Goal: Check status: Check status

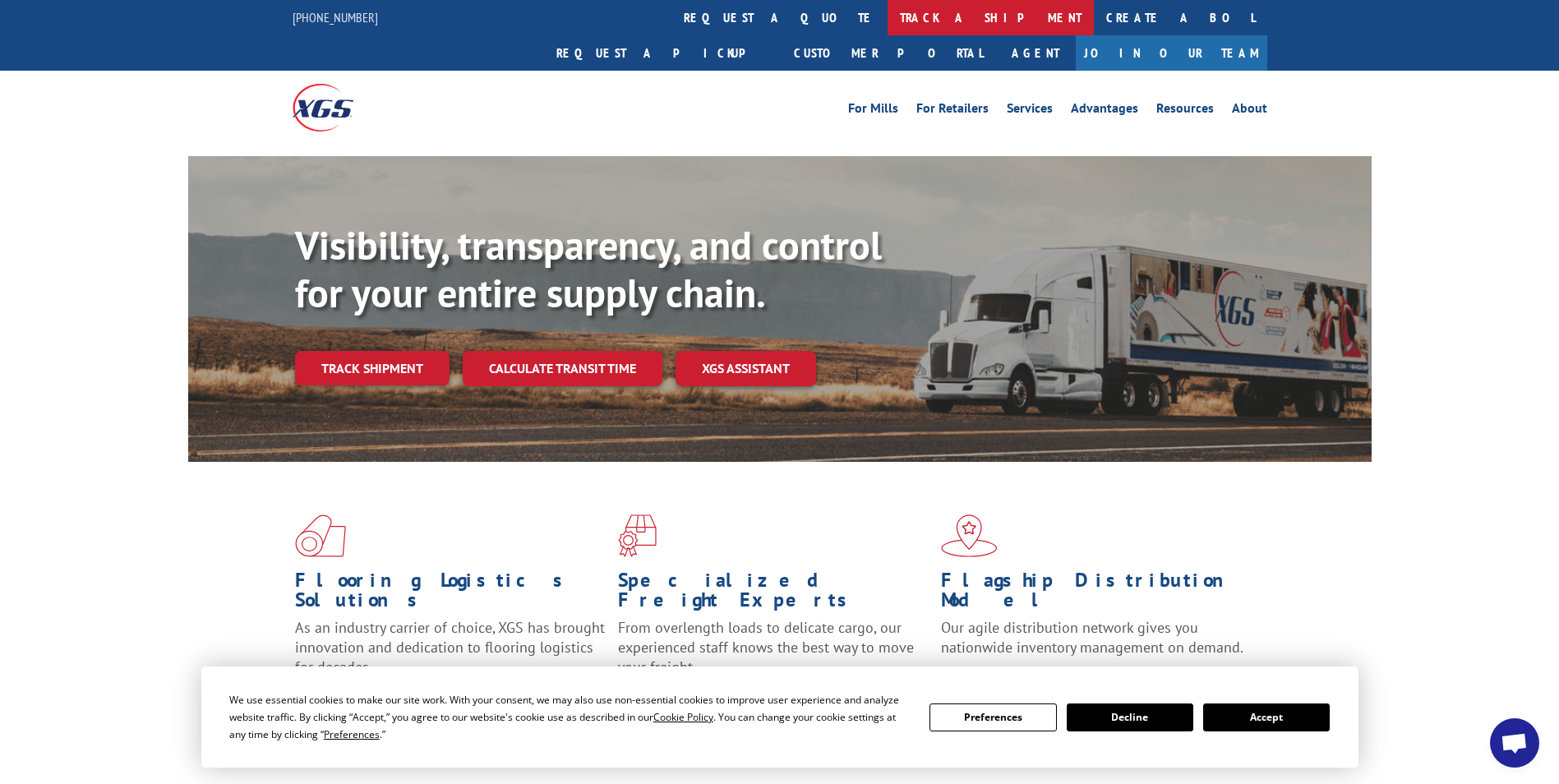
click at [887, 15] on link "track a shipment" at bounding box center [991, 17] width 206 height 35
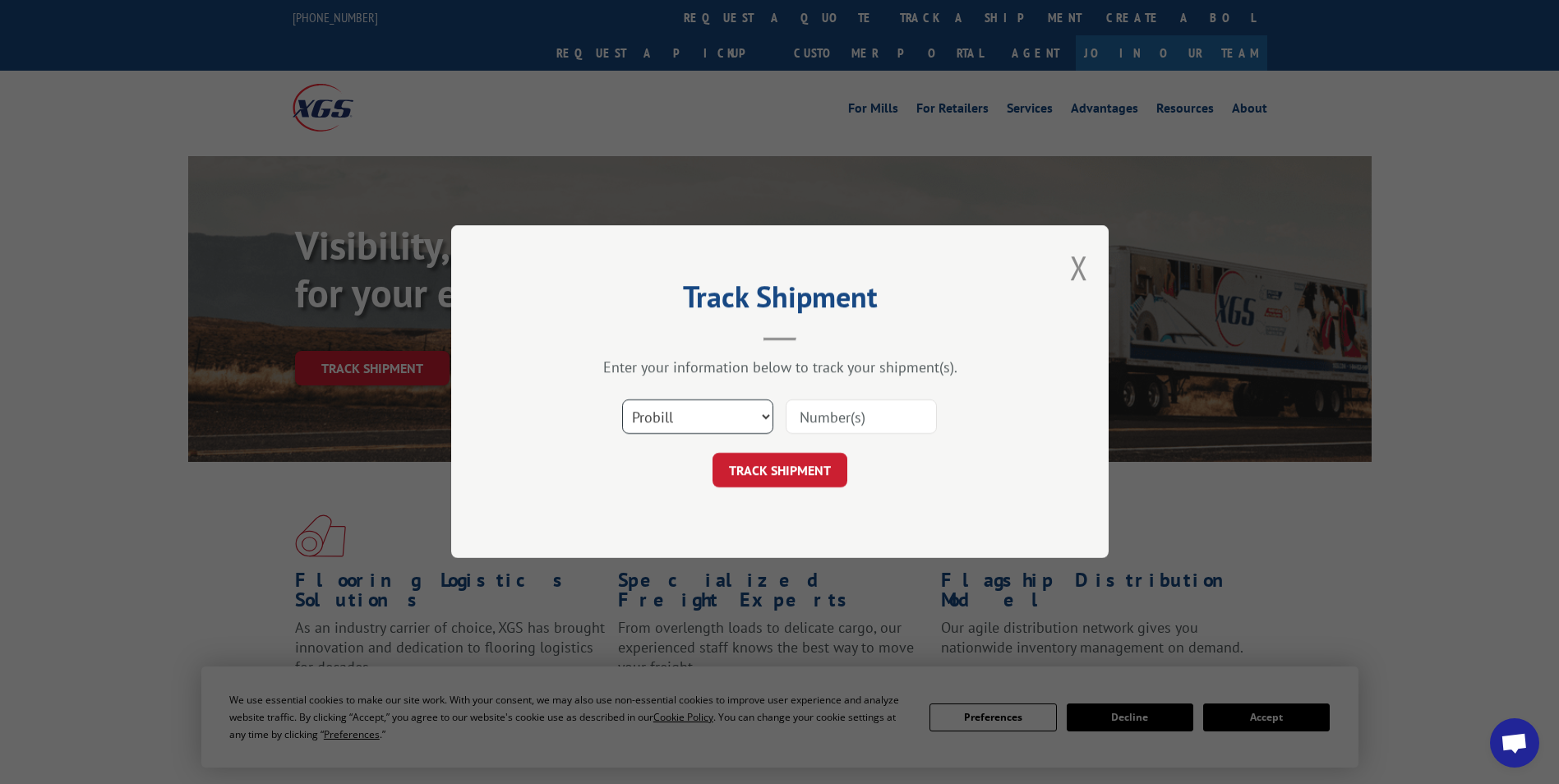
drag, startPoint x: 689, startPoint y: 423, endPoint x: 709, endPoint y: 437, distance: 24.4
click at [689, 423] on select "Select category... Probill BOL PO" at bounding box center [697, 417] width 151 height 34
select select "bol"
click at [622, 400] on select "Select category... Probill BOL PO" at bounding box center [697, 417] width 151 height 34
click at [824, 416] on input at bounding box center [862, 417] width 151 height 34
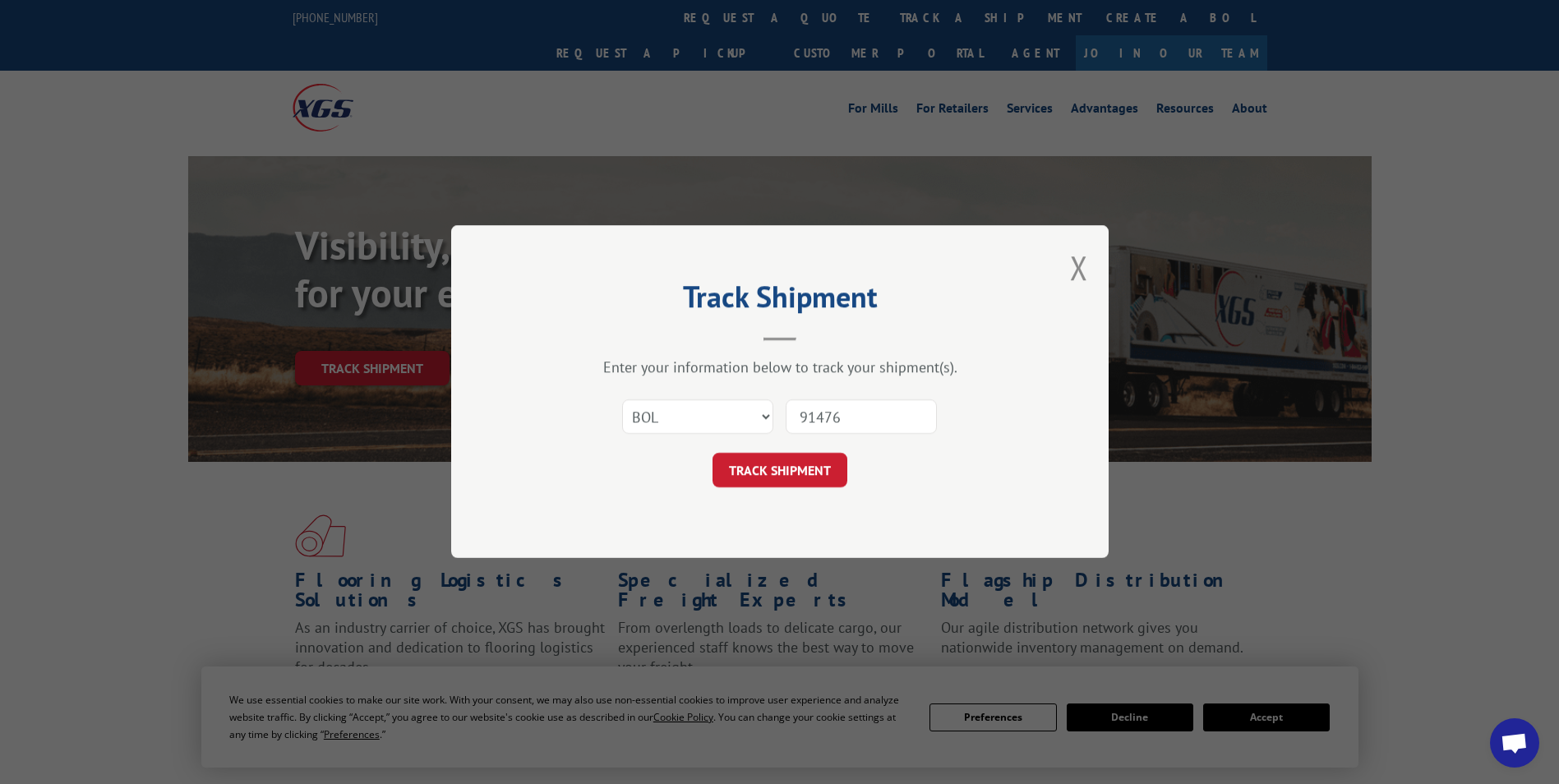
type input "914761"
click button "TRACK SHIPMENT" at bounding box center [780, 470] width 135 height 34
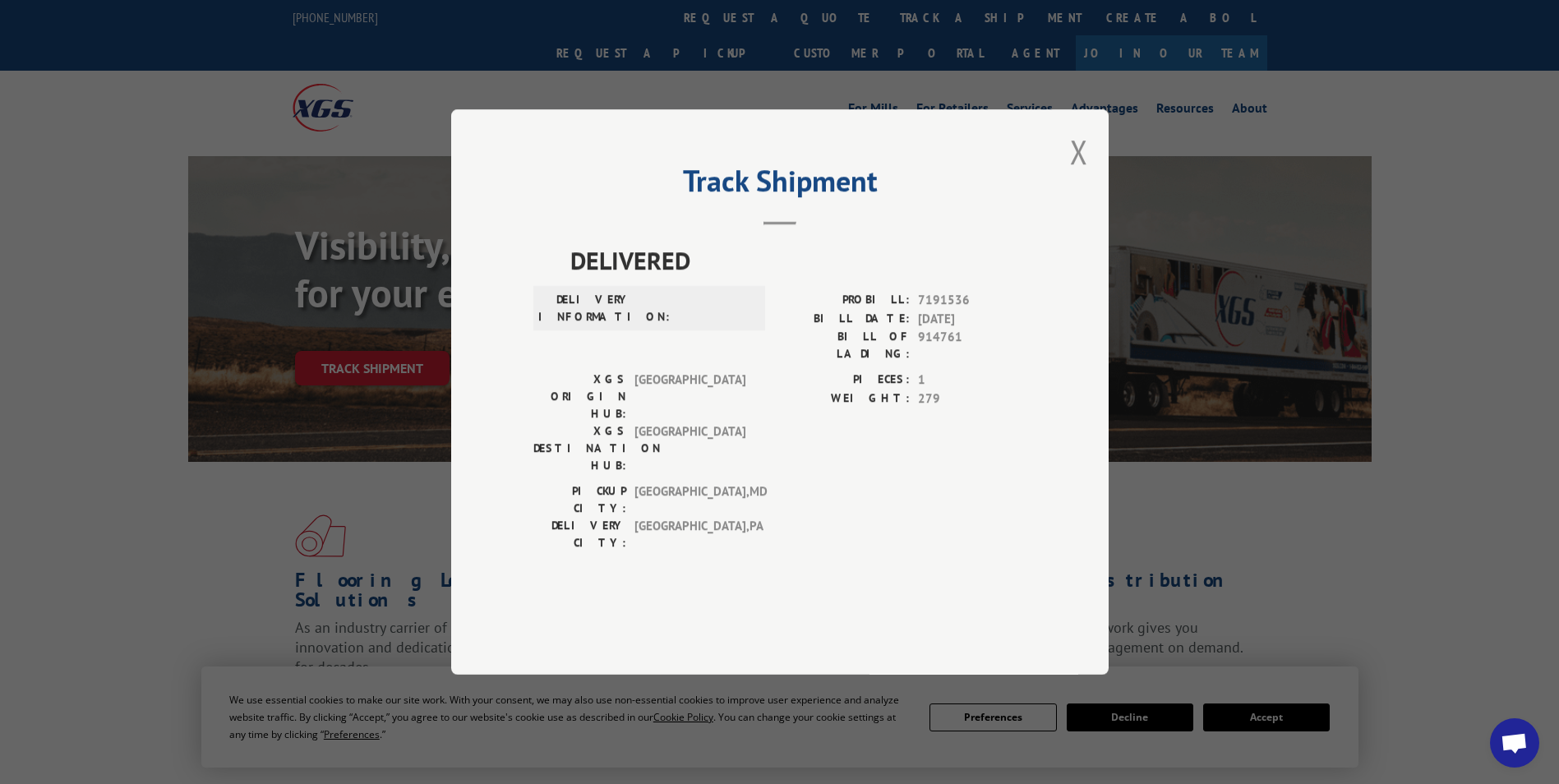
click at [1081, 174] on button "Close modal" at bounding box center [1078, 151] width 18 height 44
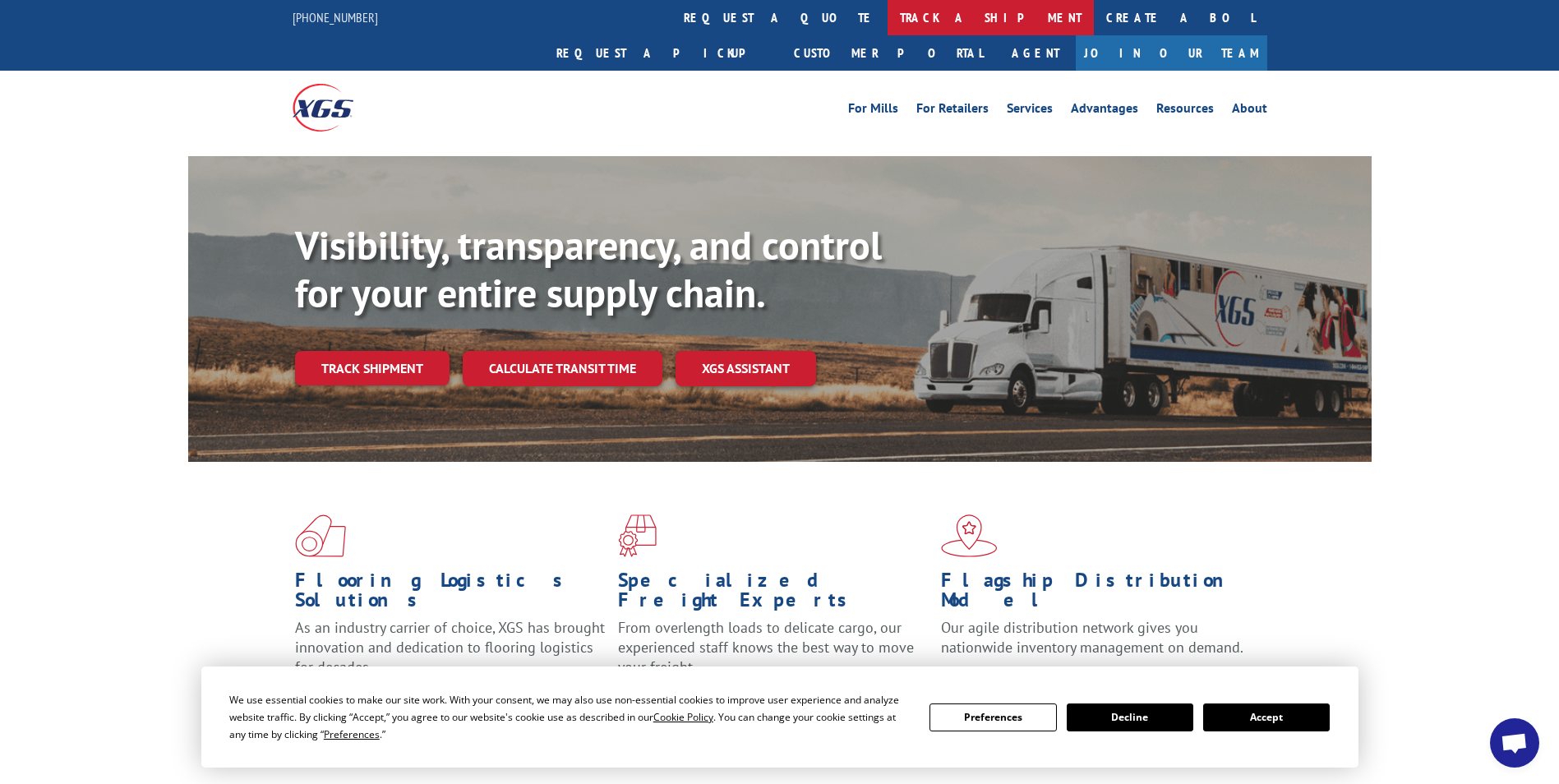
click at [887, 13] on link "track a shipment" at bounding box center [991, 17] width 206 height 35
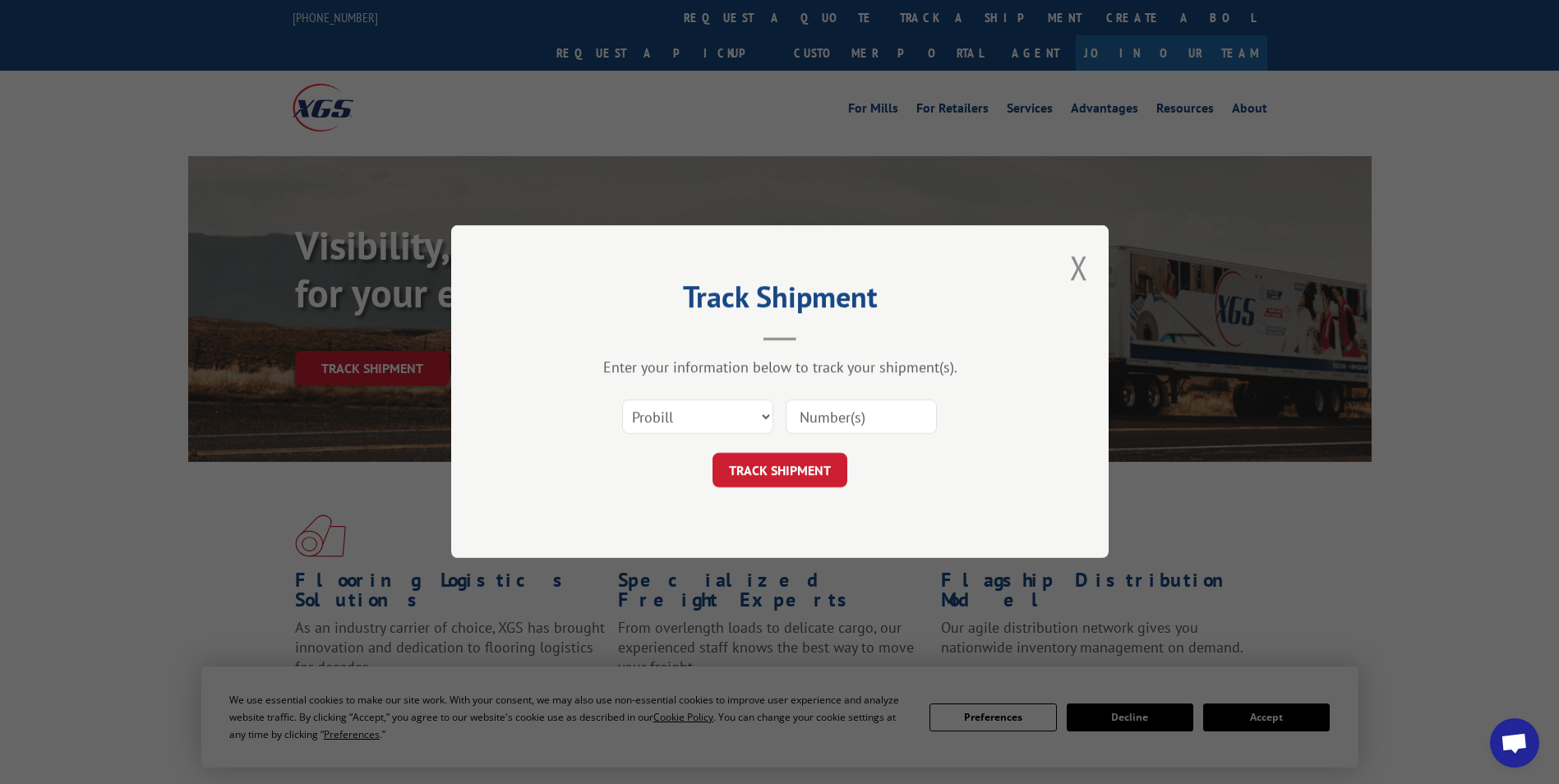
drag, startPoint x: 840, startPoint y: 409, endPoint x: 824, endPoint y: 398, distance: 19.4
click at [838, 398] on div at bounding box center [862, 417] width 151 height 38
type input "914761"
click button "TRACK SHIPMENT" at bounding box center [780, 470] width 135 height 34
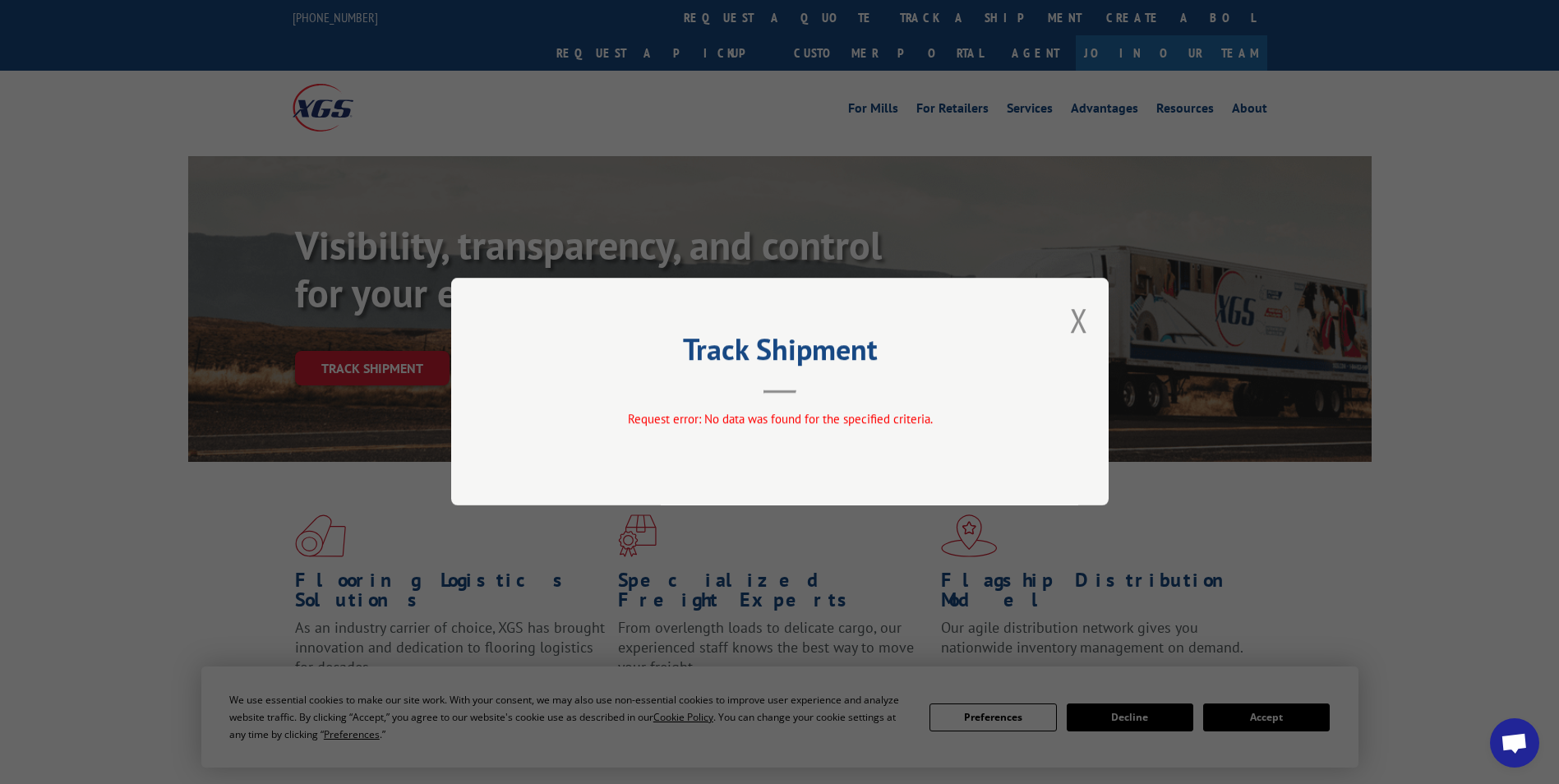
click at [1084, 322] on button "Close modal" at bounding box center [1078, 320] width 18 height 44
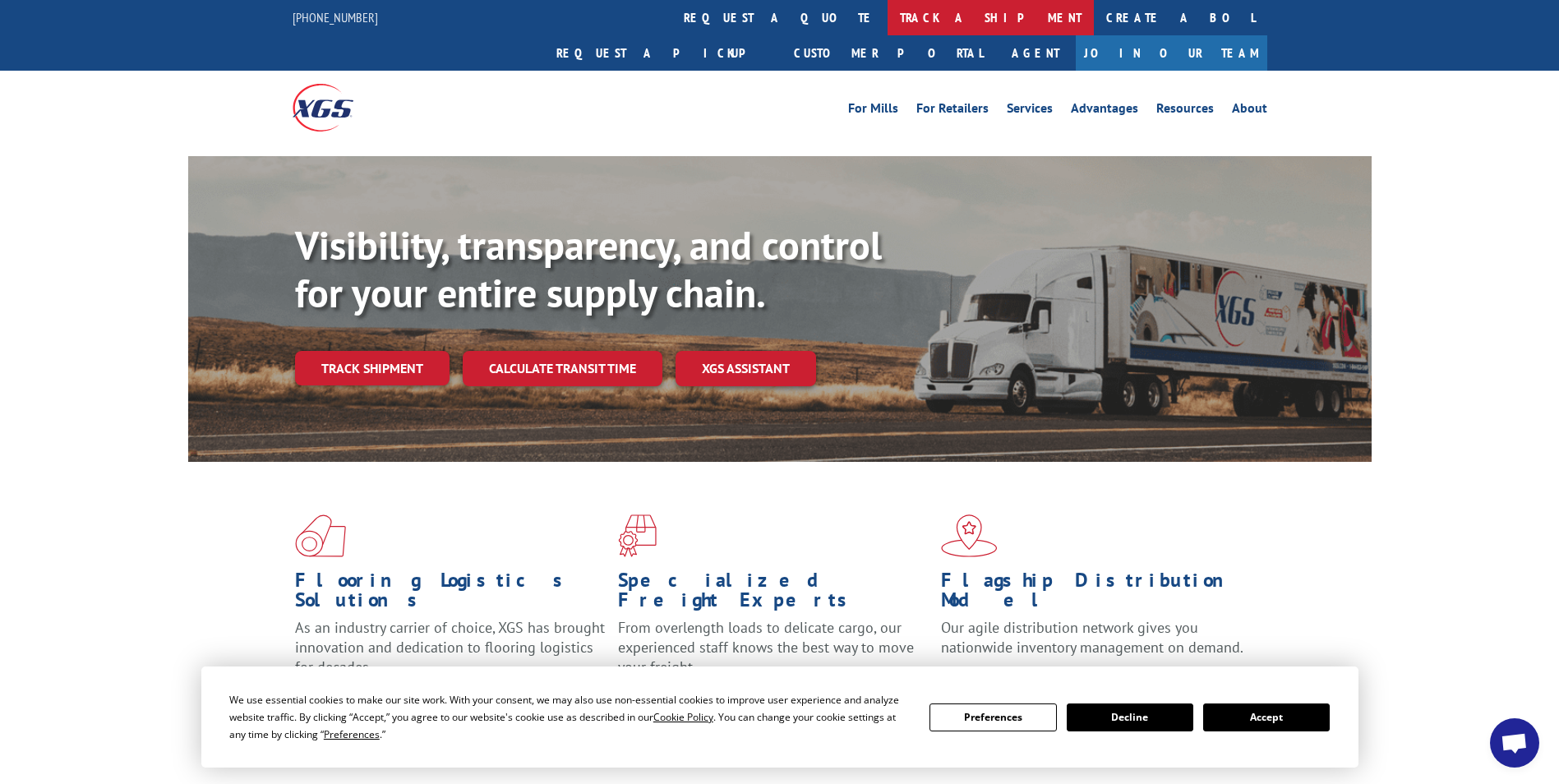
click at [887, 15] on link "track a shipment" at bounding box center [991, 17] width 206 height 35
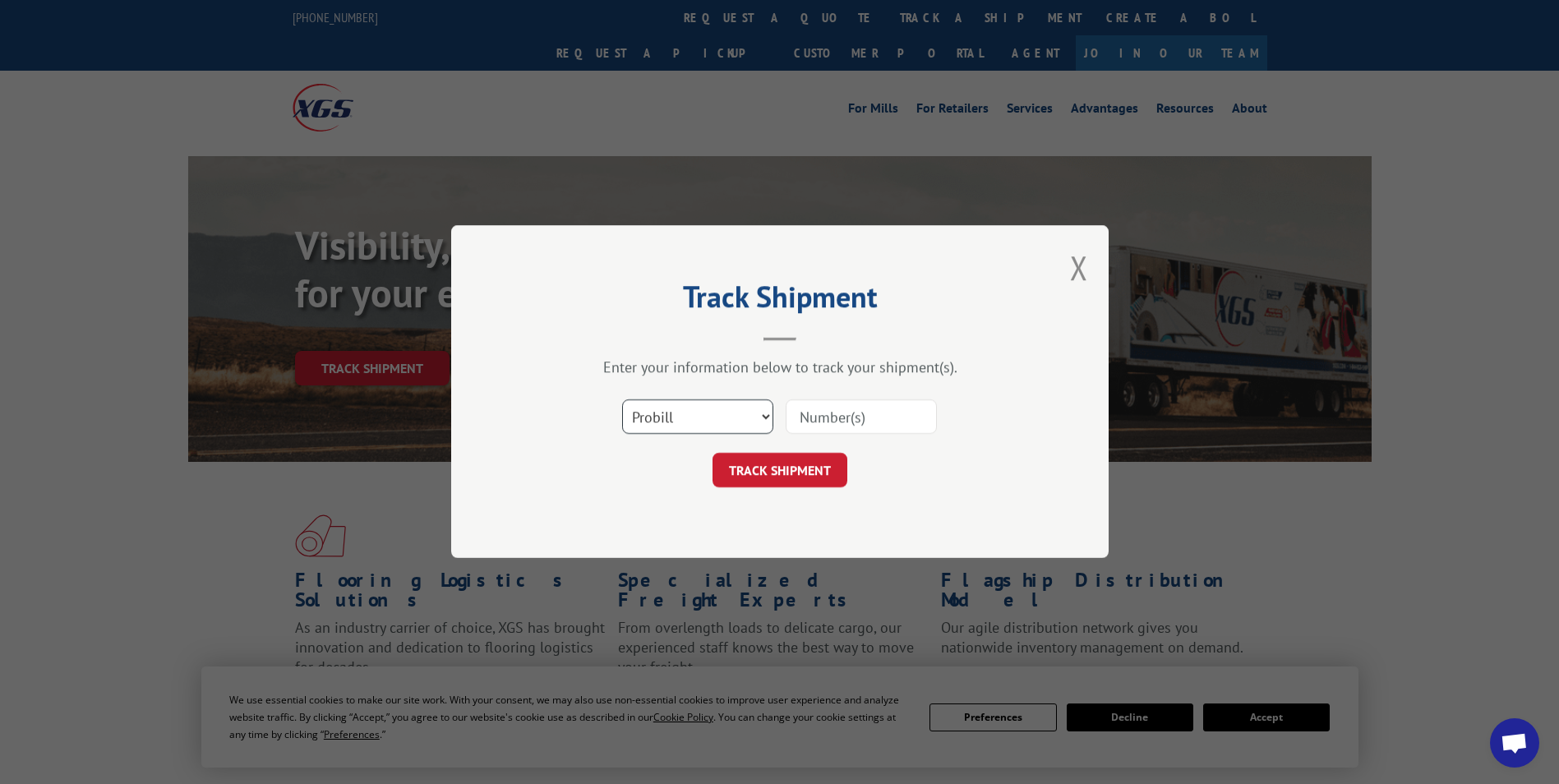
click at [692, 411] on select "Select category... Probill BOL PO" at bounding box center [697, 417] width 151 height 34
click at [622, 400] on select "Select category... Probill BOL PO" at bounding box center [697, 417] width 151 height 34
click at [809, 420] on input at bounding box center [862, 417] width 151 height 34
type input "6200043523"
click button "TRACK SHIPMENT" at bounding box center [780, 470] width 135 height 34
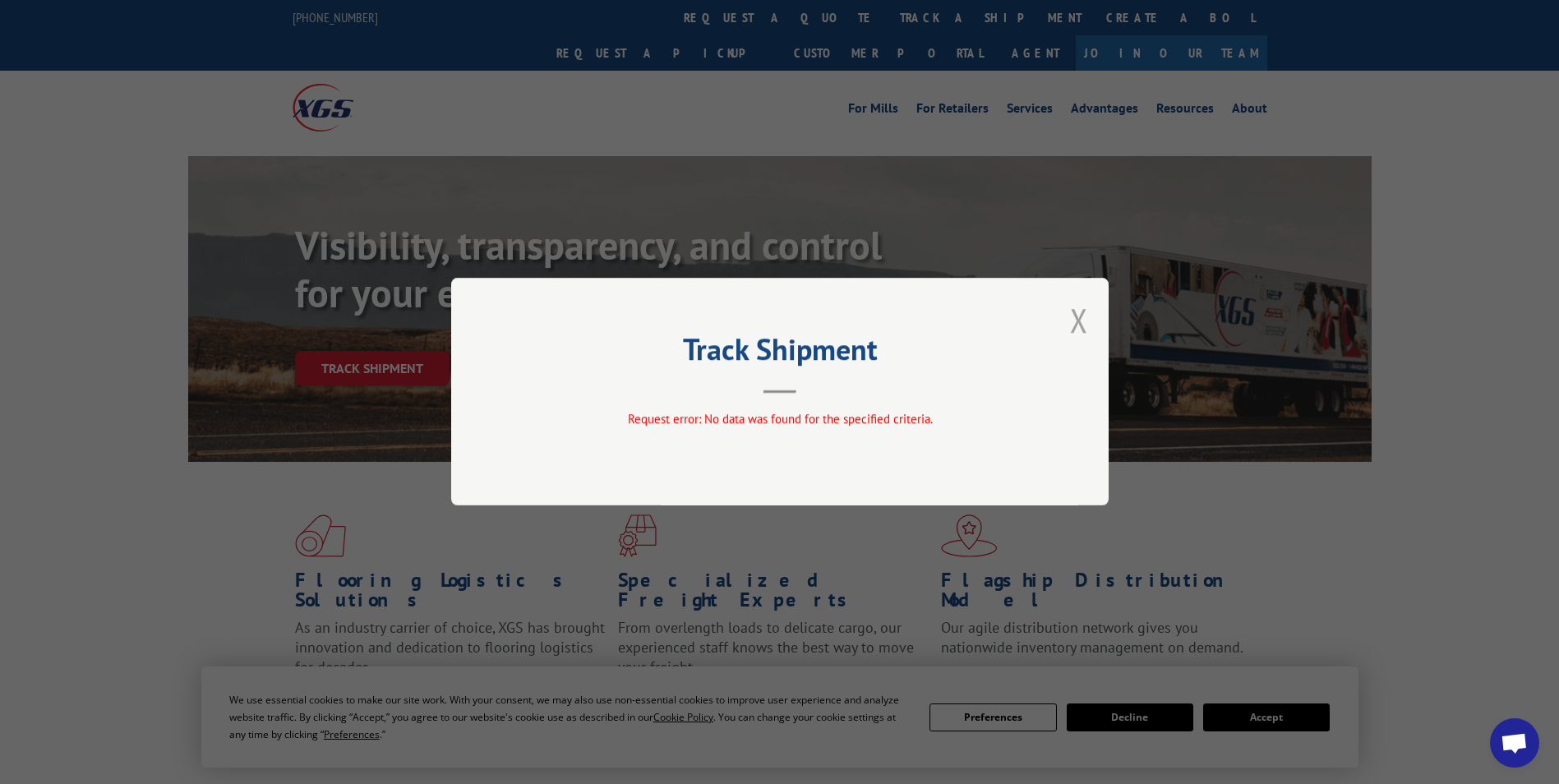
click at [1077, 322] on button "Close modal" at bounding box center [1078, 320] width 18 height 44
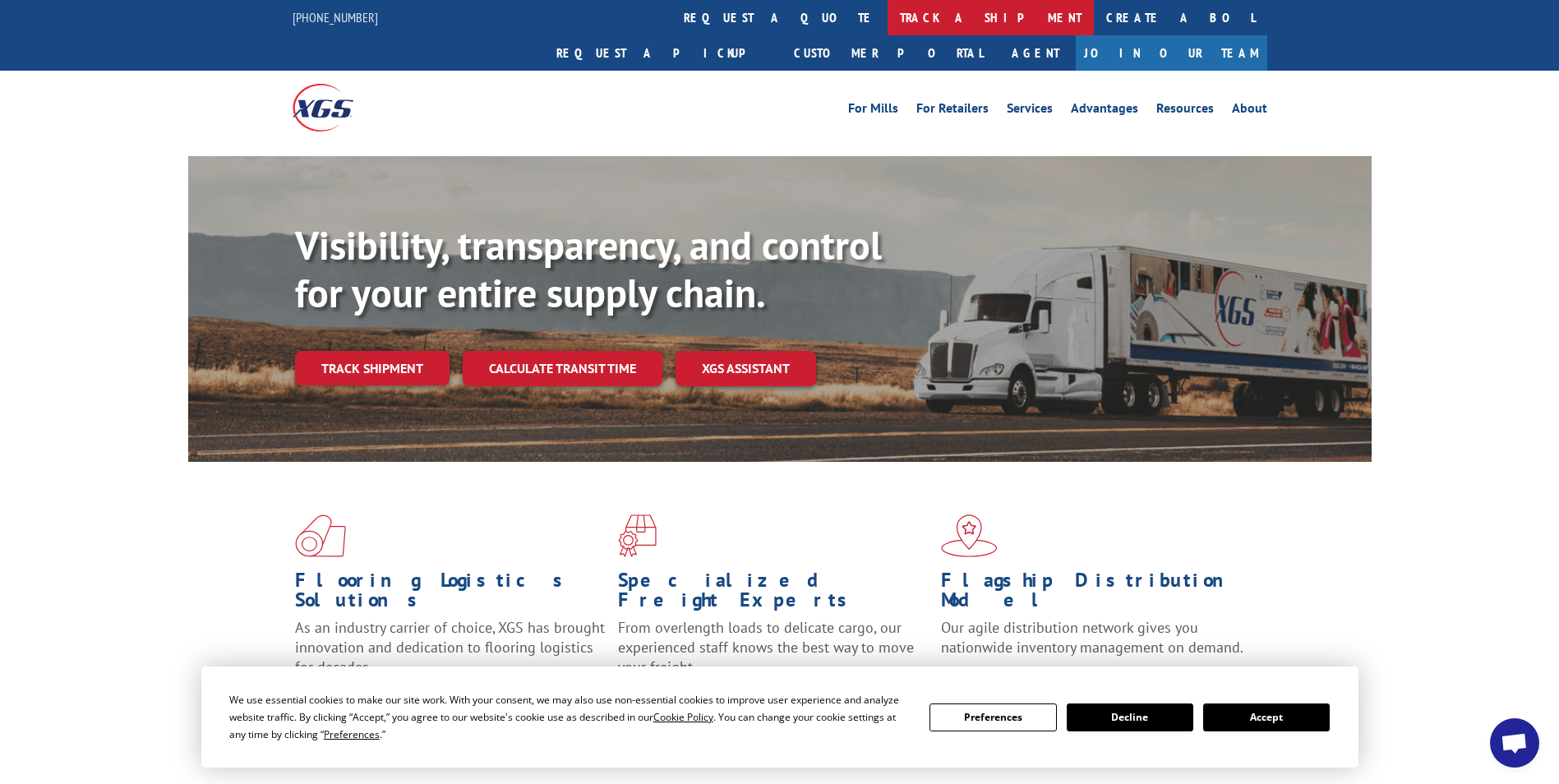
click at [887, 20] on link "track a shipment" at bounding box center [991, 17] width 206 height 35
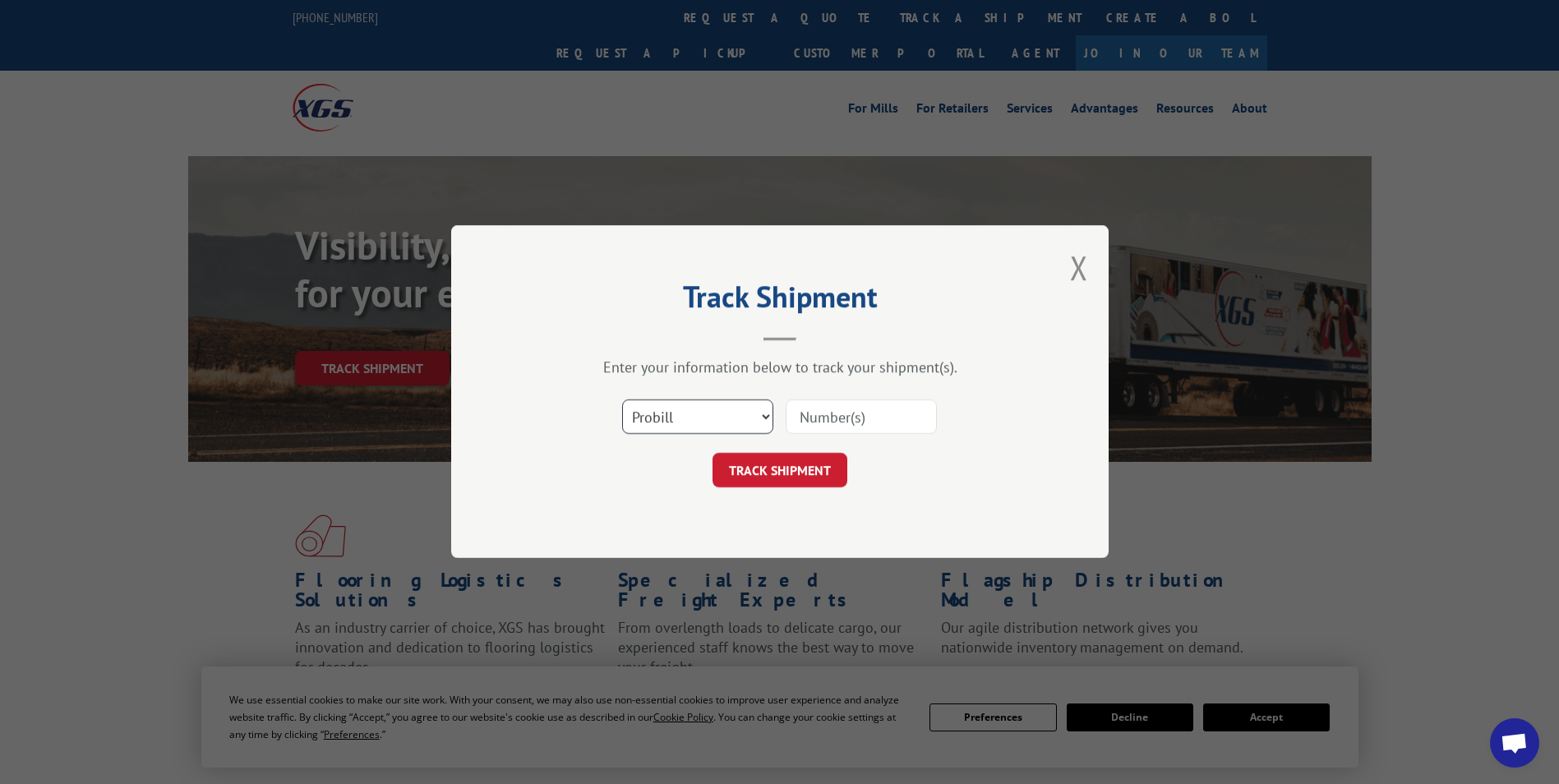
click at [697, 419] on select "Select category... Probill BOL PO" at bounding box center [697, 417] width 151 height 34
select select "po"
click at [622, 400] on select "Select category... Probill BOL PO" at bounding box center [697, 417] width 151 height 34
click at [837, 402] on input at bounding box center [862, 417] width 151 height 34
type input "cg505117"
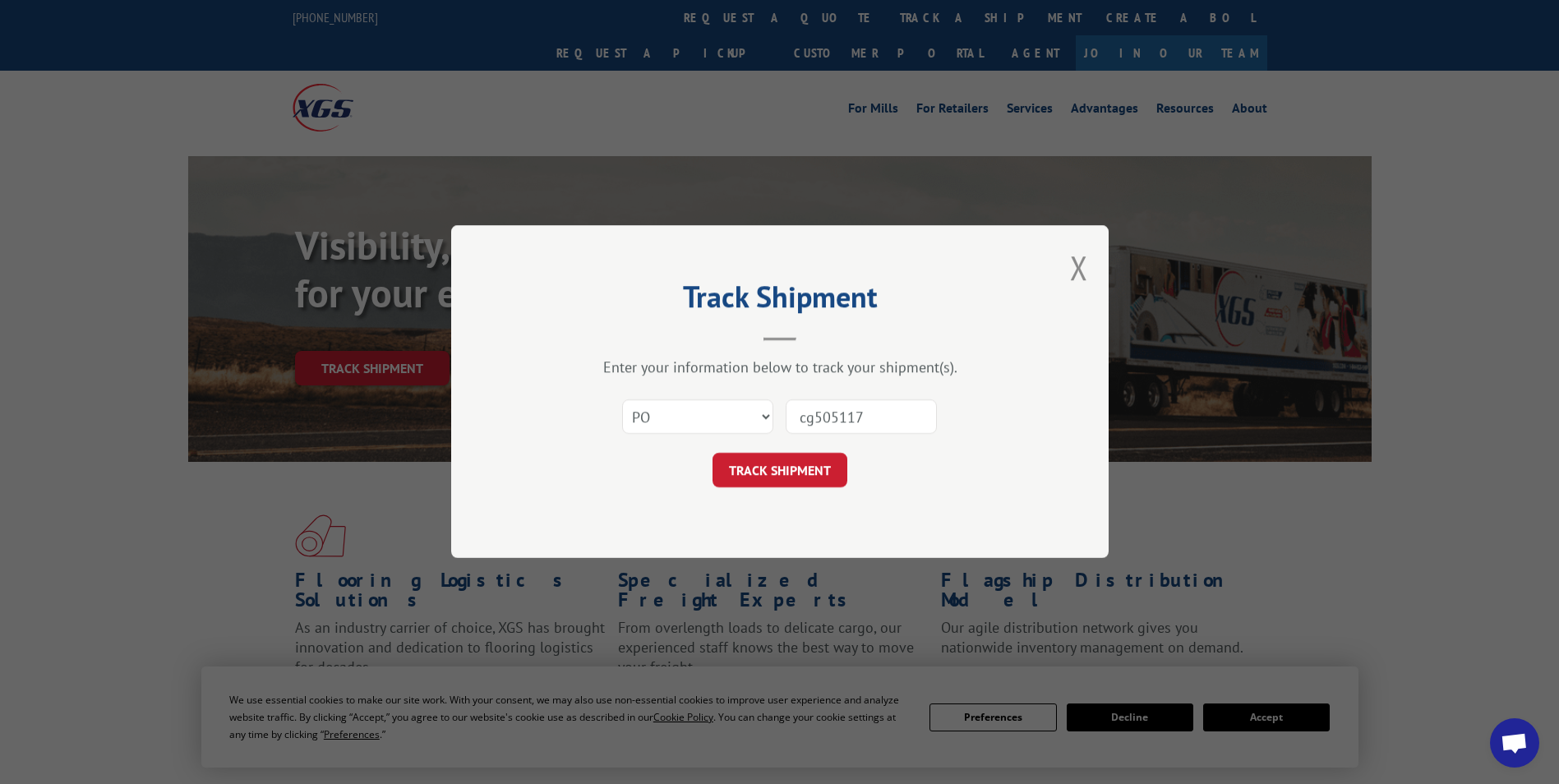
click button "TRACK SHIPMENT" at bounding box center [780, 470] width 135 height 34
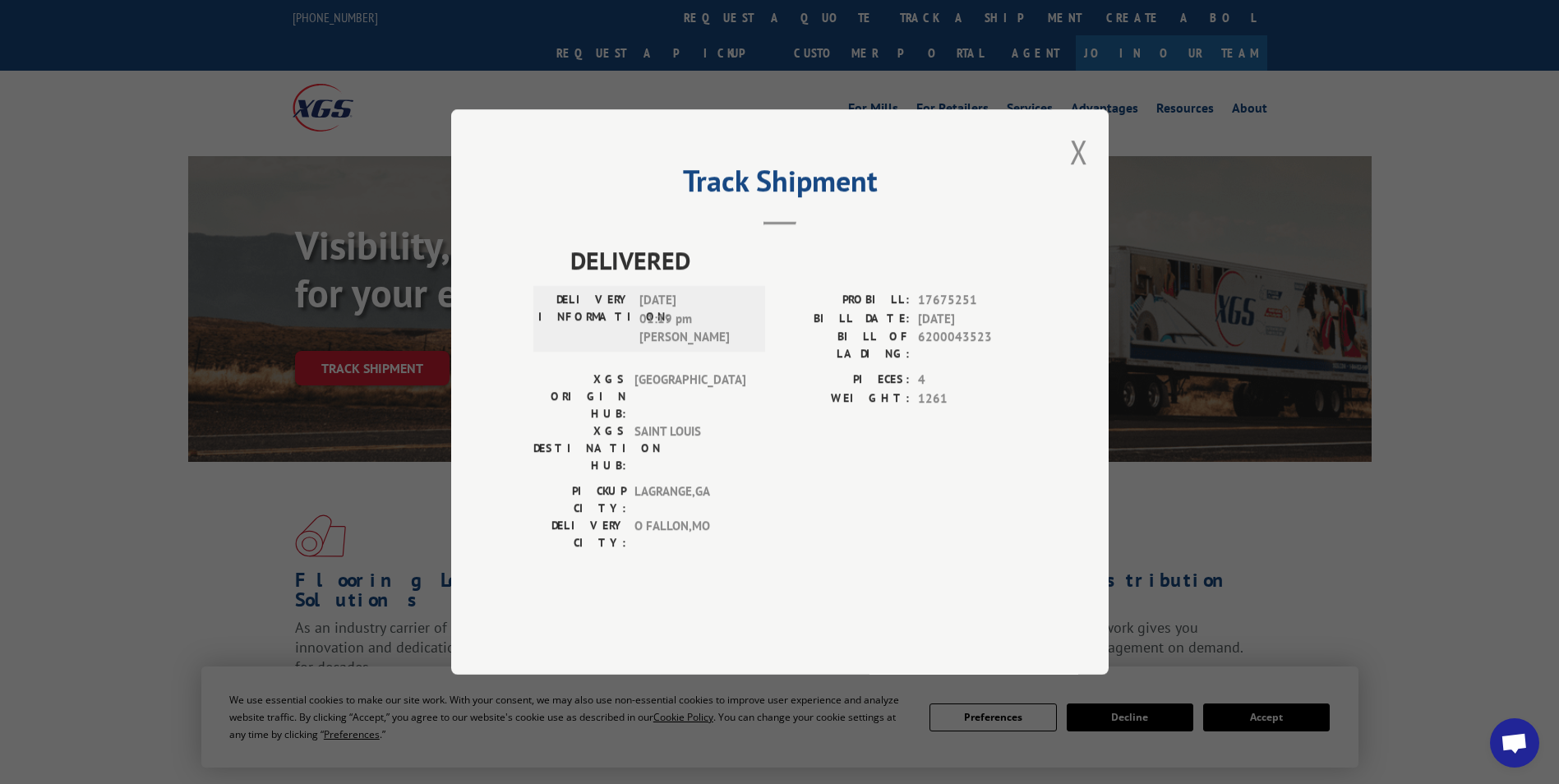
click at [1079, 174] on button "Close modal" at bounding box center [1078, 151] width 18 height 44
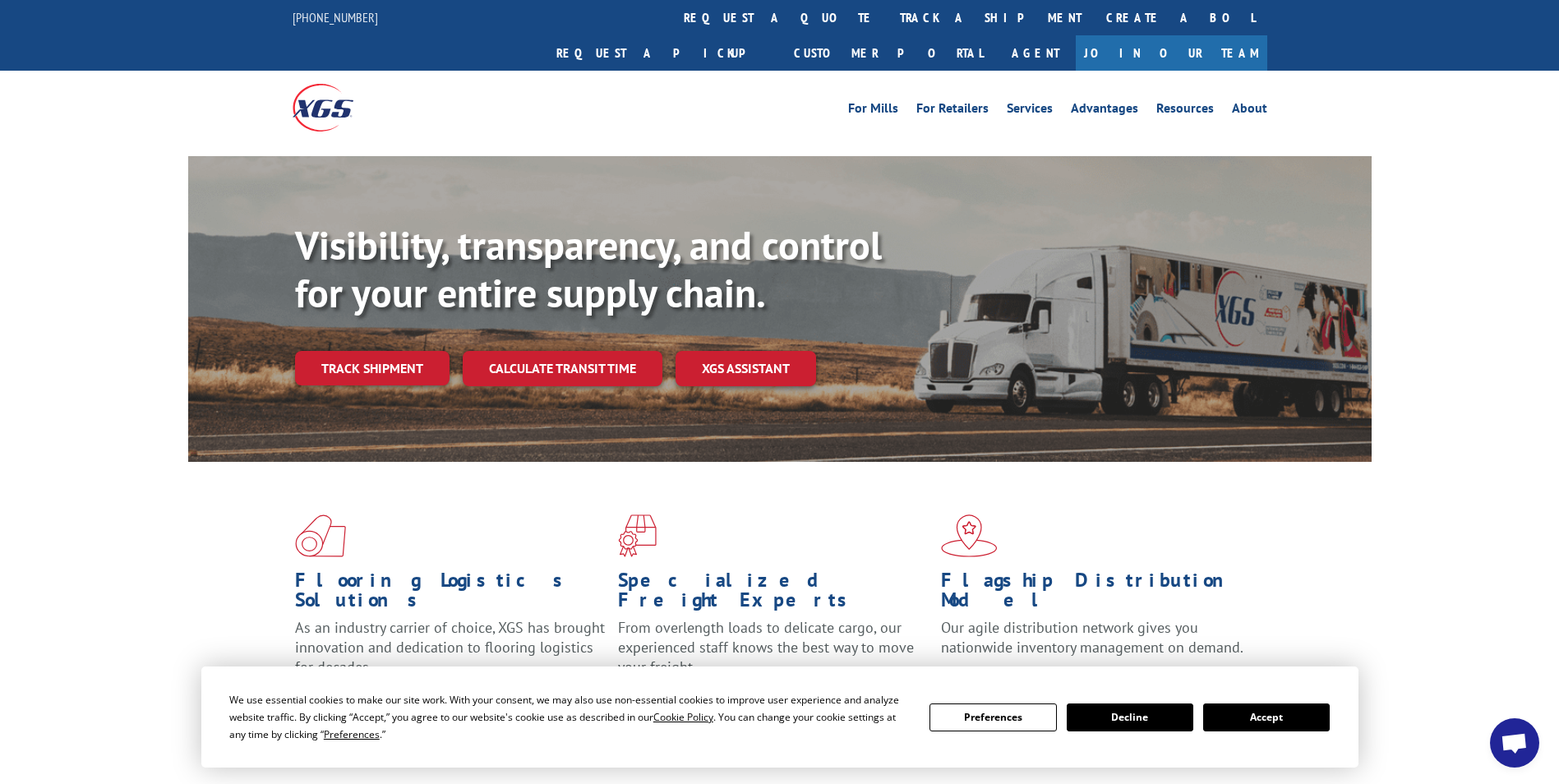
click at [887, 17] on link "track a shipment" at bounding box center [991, 17] width 206 height 35
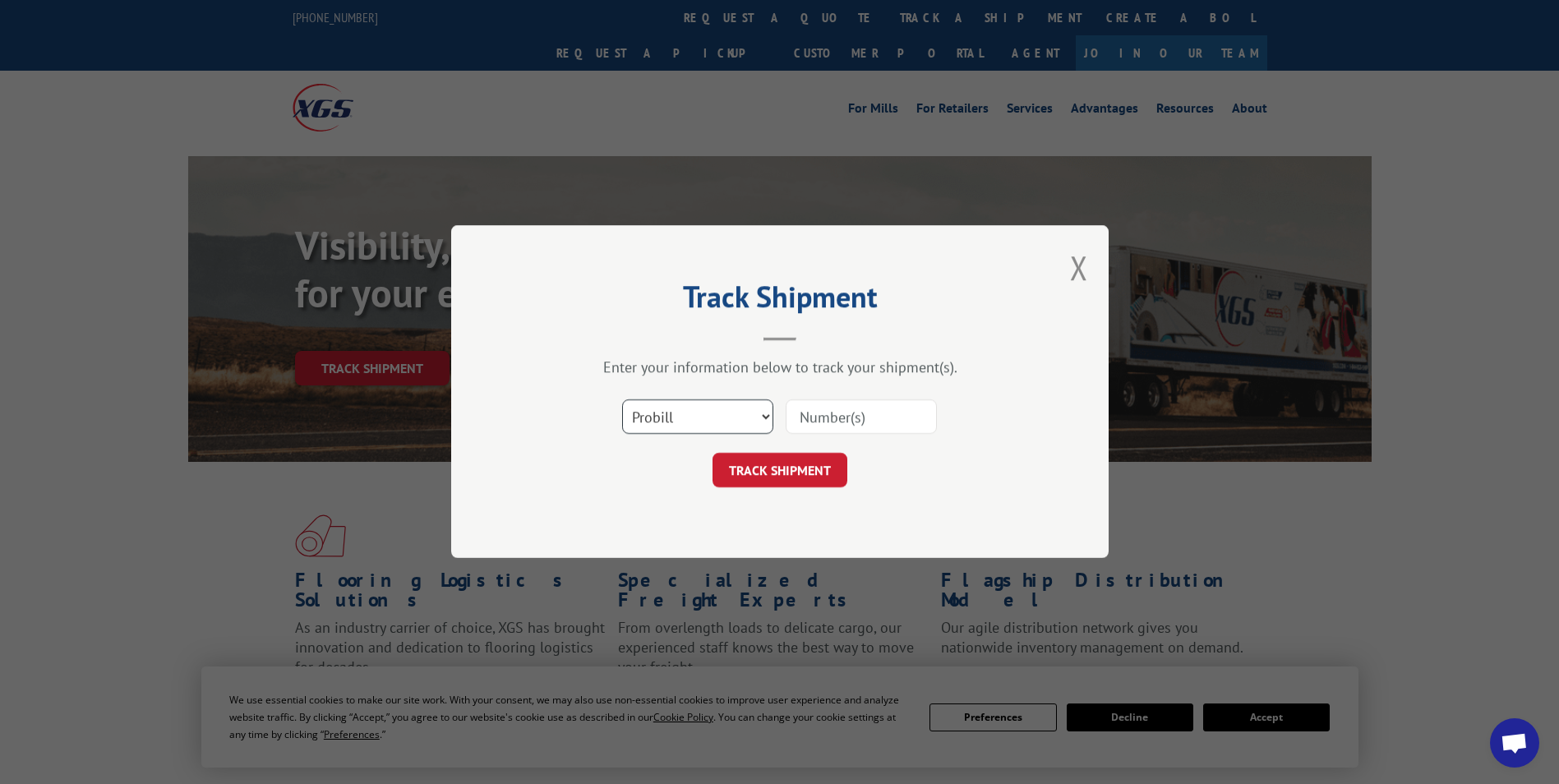
click at [714, 416] on select "Select category... Probill BOL PO" at bounding box center [697, 417] width 151 height 34
select select "po"
click at [622, 400] on select "Select category... Probill BOL PO" at bounding box center [697, 417] width 151 height 34
click at [858, 421] on input at bounding box center [862, 417] width 151 height 34
type input "cg504717"
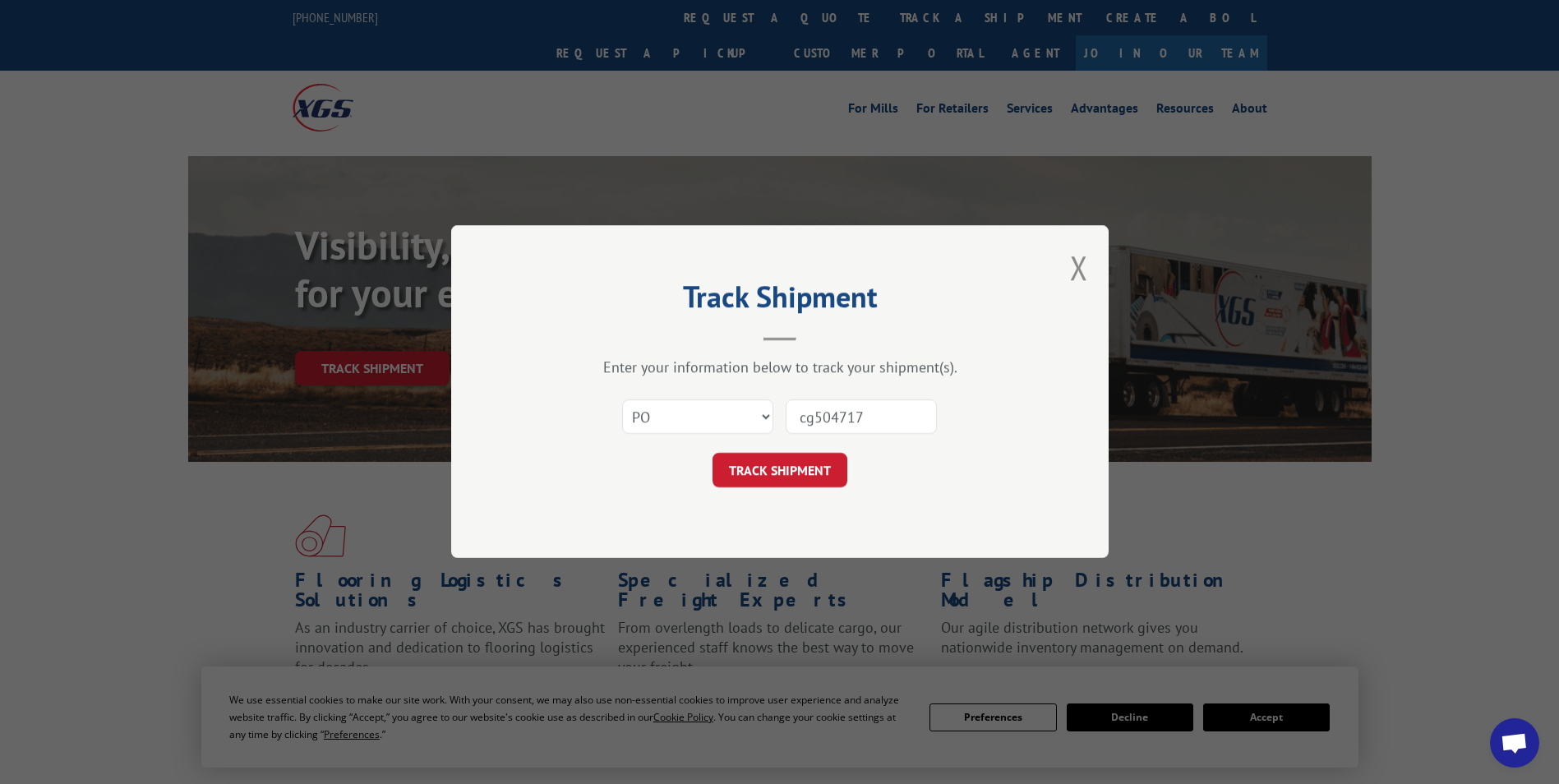
click button "TRACK SHIPMENT" at bounding box center [780, 470] width 135 height 34
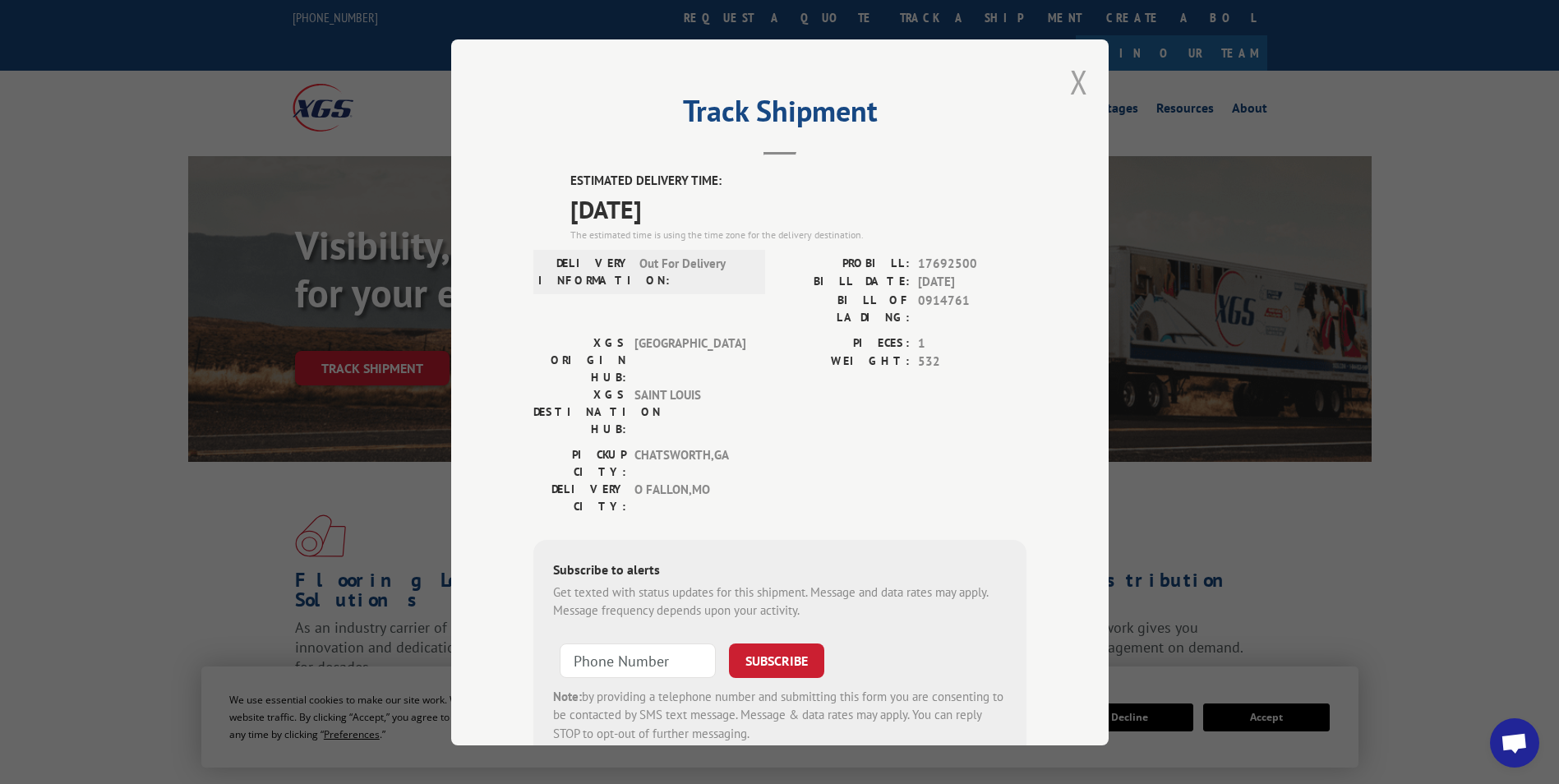
drag, startPoint x: 1068, startPoint y: 78, endPoint x: 879, endPoint y: 5, distance: 202.6
click at [1070, 78] on button "Close modal" at bounding box center [1078, 82] width 18 height 44
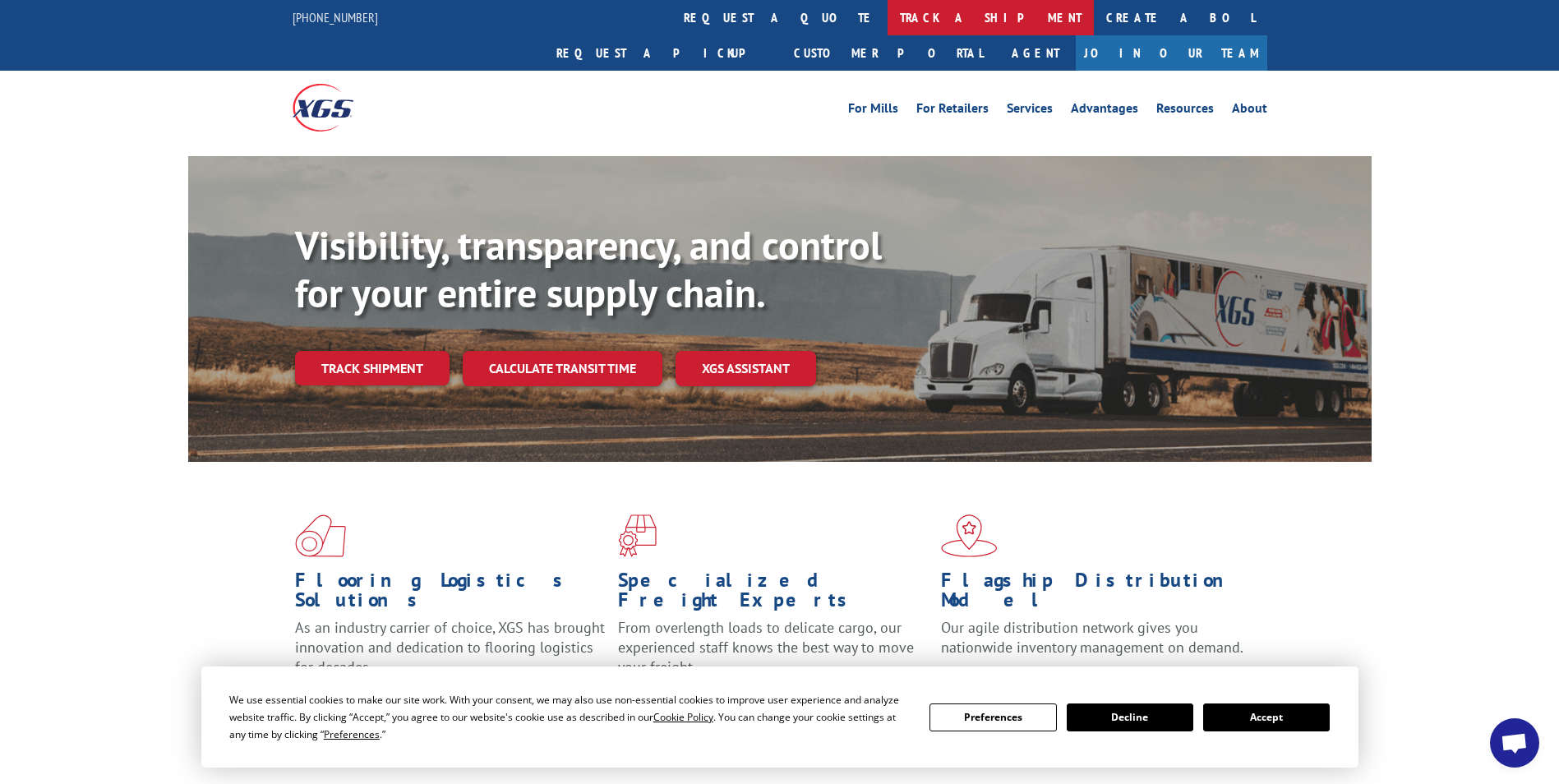
click at [887, 24] on link "track a shipment" at bounding box center [991, 17] width 206 height 35
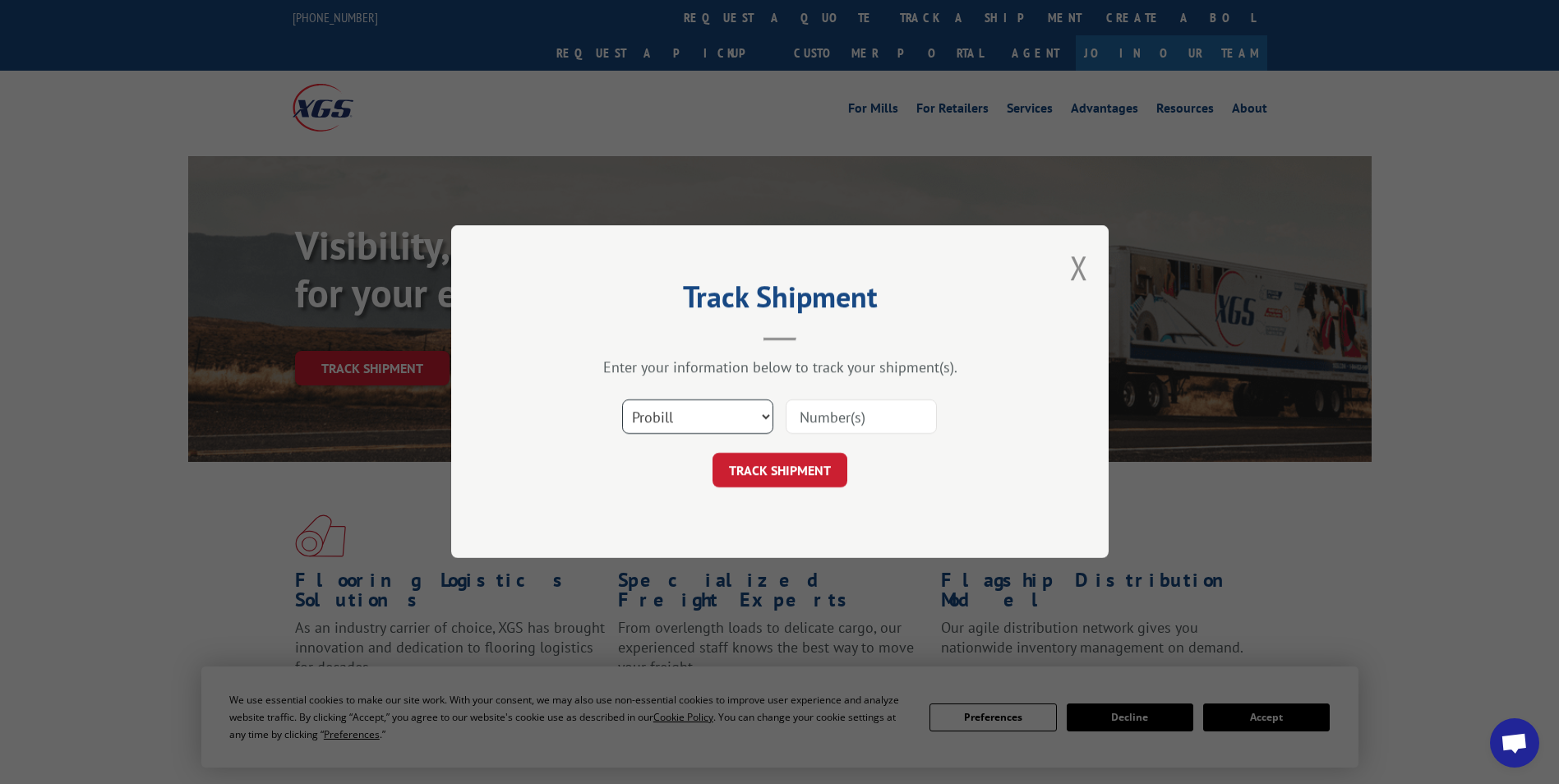
click at [670, 424] on select "Select category... Probill BOL PO" at bounding box center [697, 417] width 151 height 34
select select "bol"
click at [622, 400] on select "Select category... Probill BOL PO" at bounding box center [697, 417] width 151 height 34
click at [819, 418] on input at bounding box center [862, 417] width 151 height 34
type input "981870"
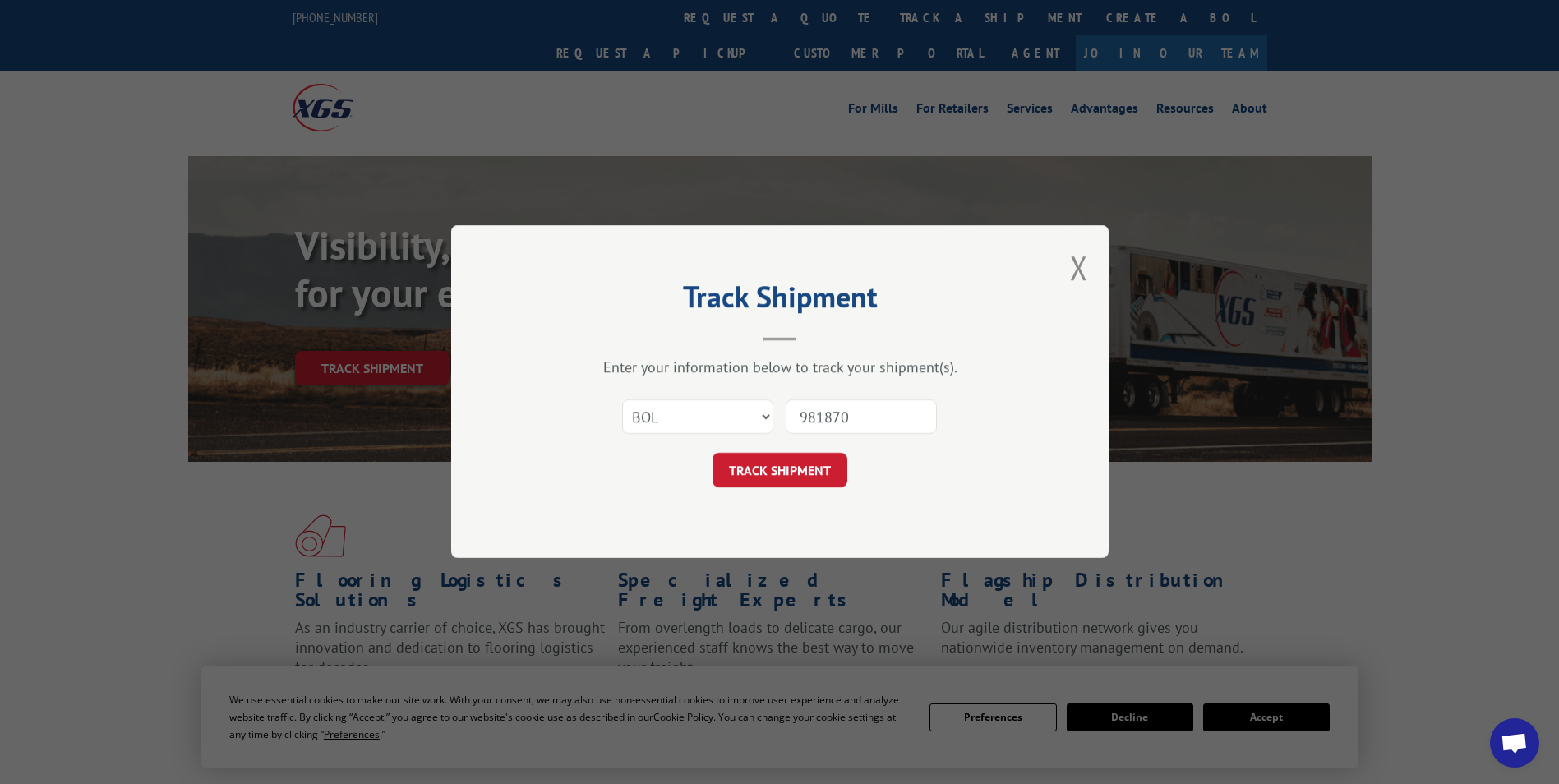
click button "TRACK SHIPMENT" at bounding box center [780, 470] width 135 height 34
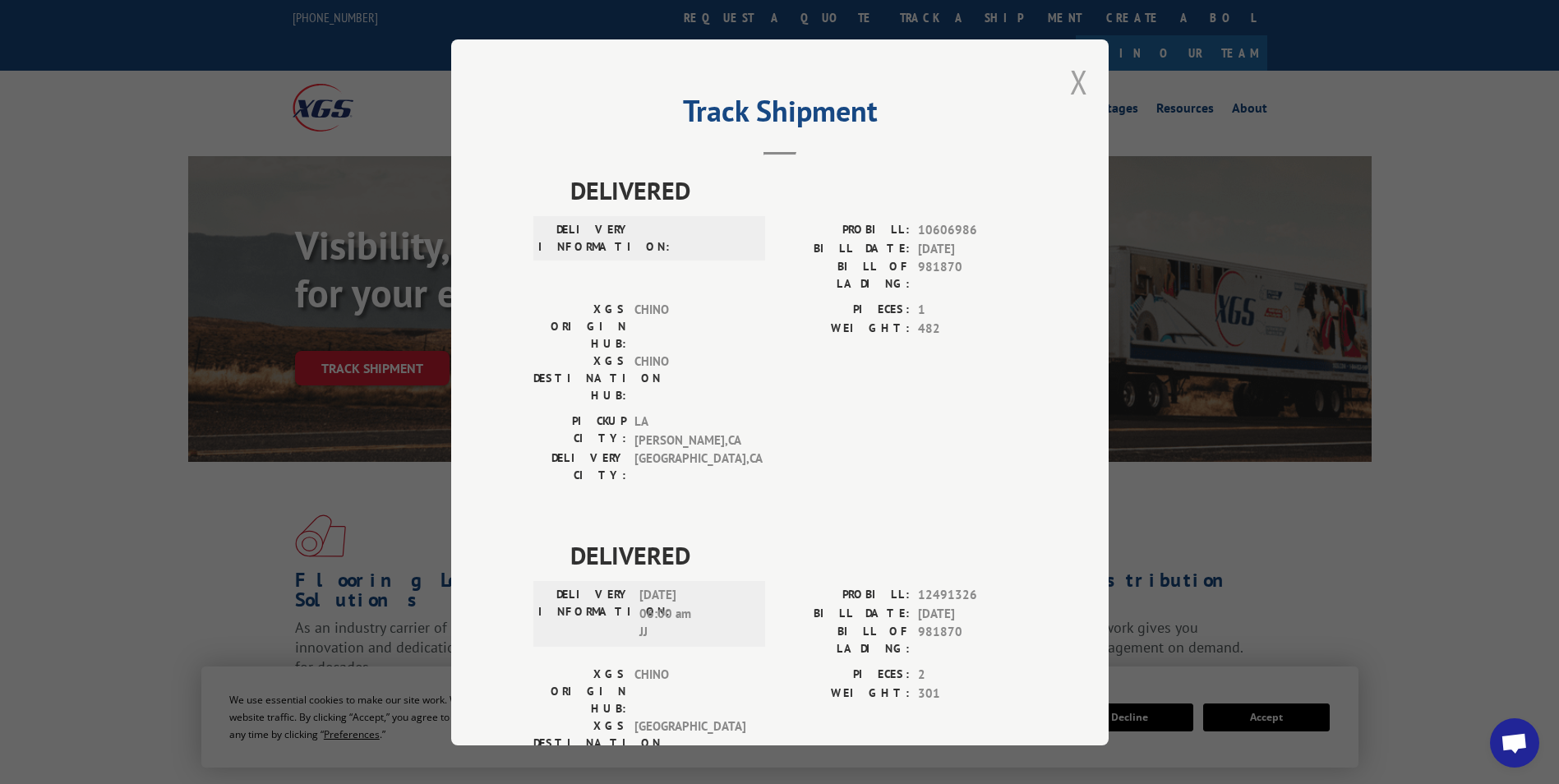
click at [1070, 83] on button "Close modal" at bounding box center [1078, 82] width 18 height 44
